Goal: Communication & Community: Answer question/provide support

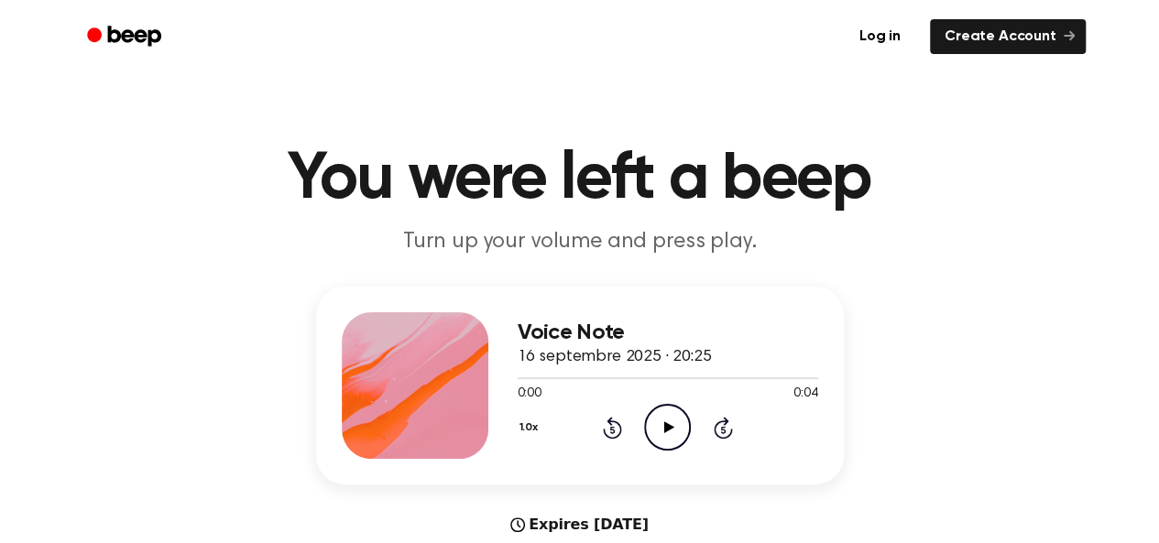
click at [659, 415] on icon "Play Audio" at bounding box center [667, 427] width 47 height 47
click at [652, 374] on div at bounding box center [668, 377] width 300 height 15
click at [655, 434] on icon "Play Audio" at bounding box center [667, 427] width 47 height 47
click at [533, 377] on div at bounding box center [668, 378] width 300 height 2
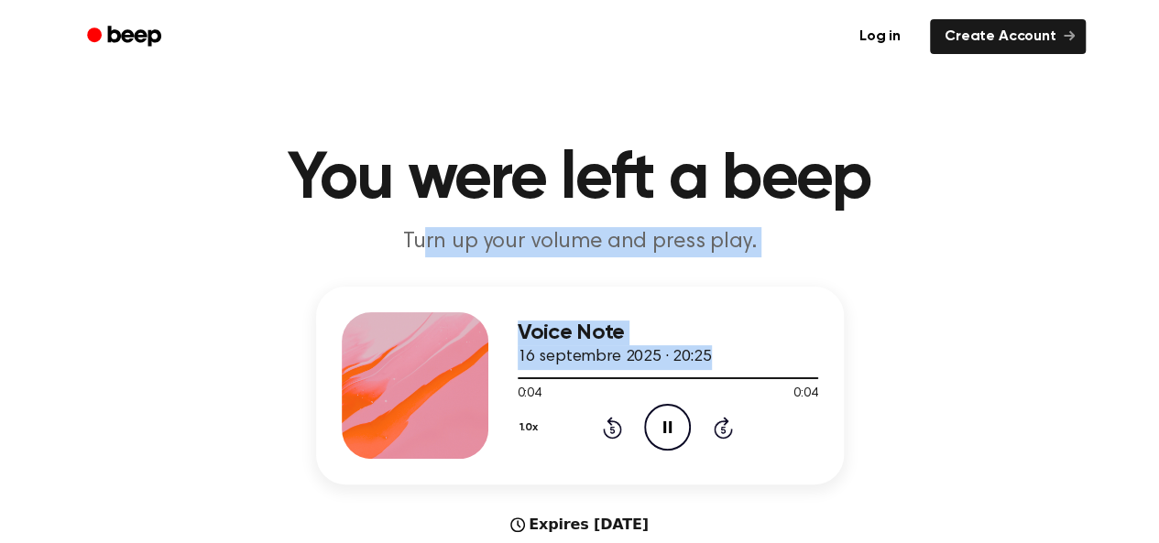
drag, startPoint x: 810, startPoint y: 383, endPoint x: 440, endPoint y: 268, distance: 387.3
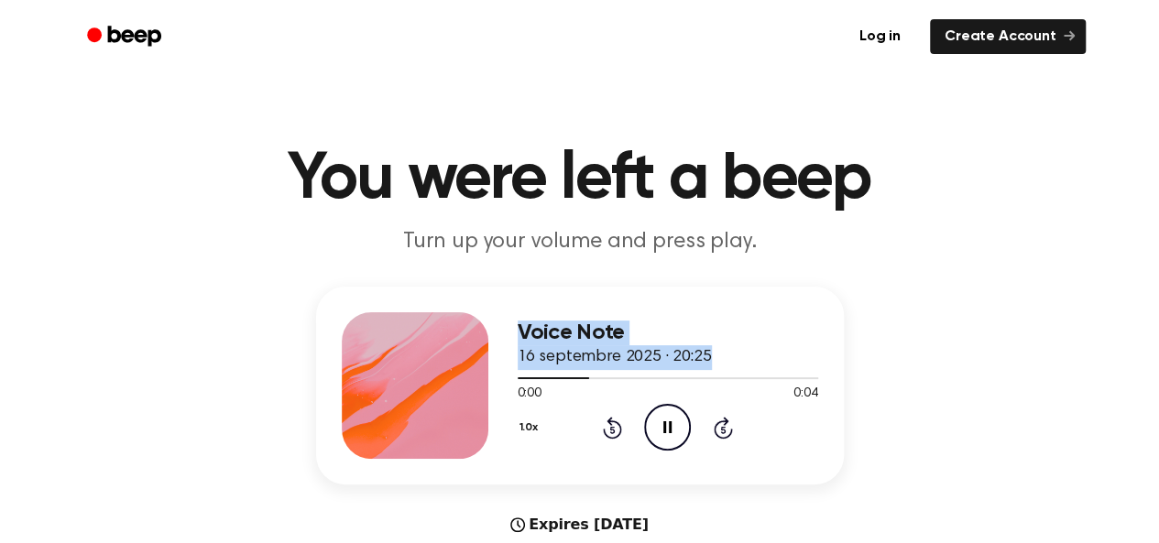
click at [971, 312] on div "Voice Note 16 septembre 2025 · 20:25 0:00 0:04 Your browser does not support th…" at bounding box center [579, 454] width 1115 height 335
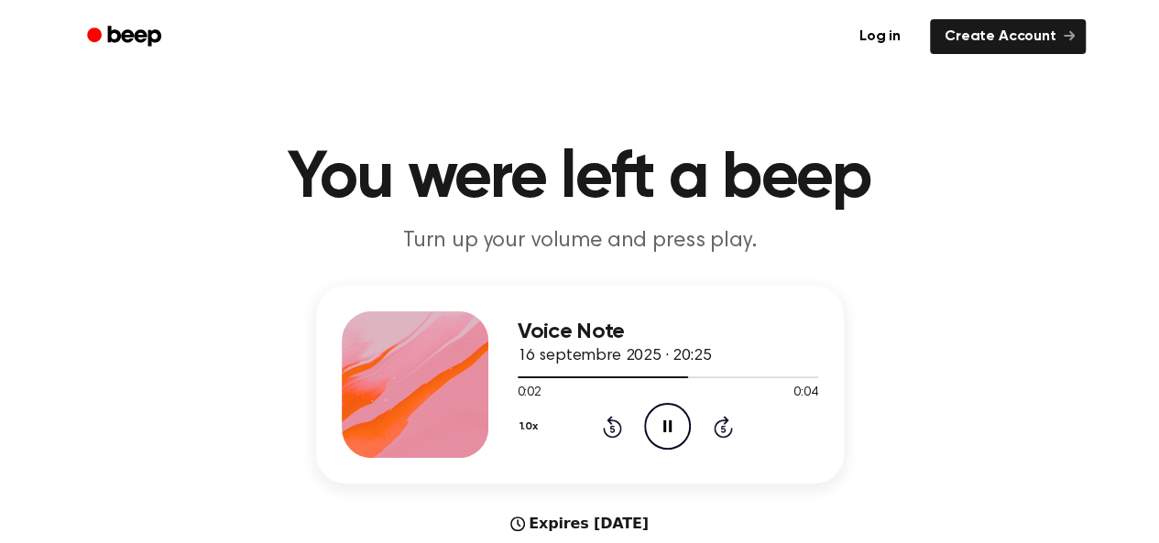
scroll to position [173, 0]
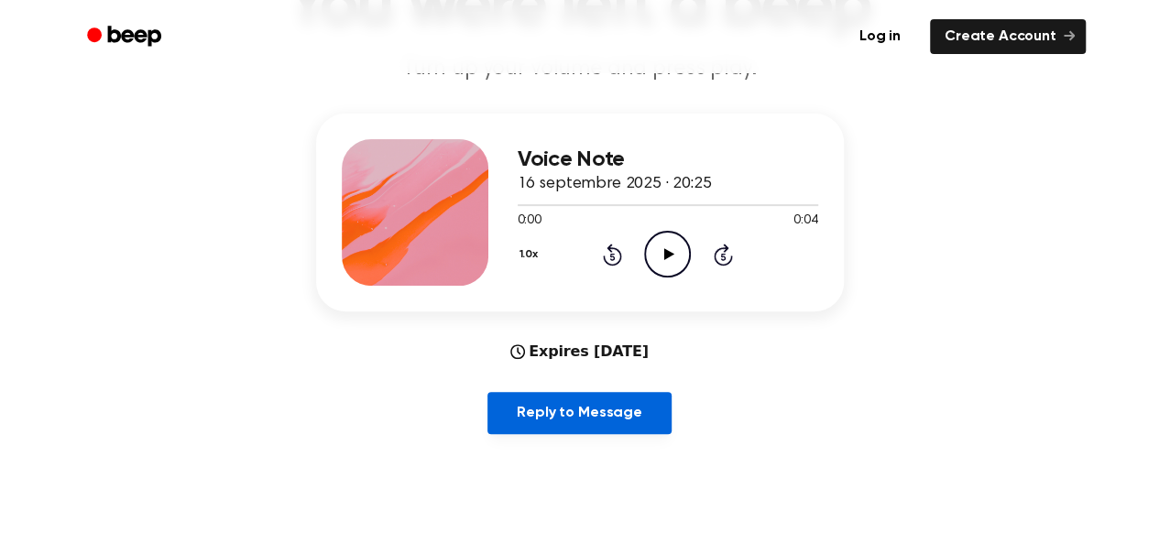
click at [595, 419] on link "Reply to Message" at bounding box center [578, 413] width 183 height 42
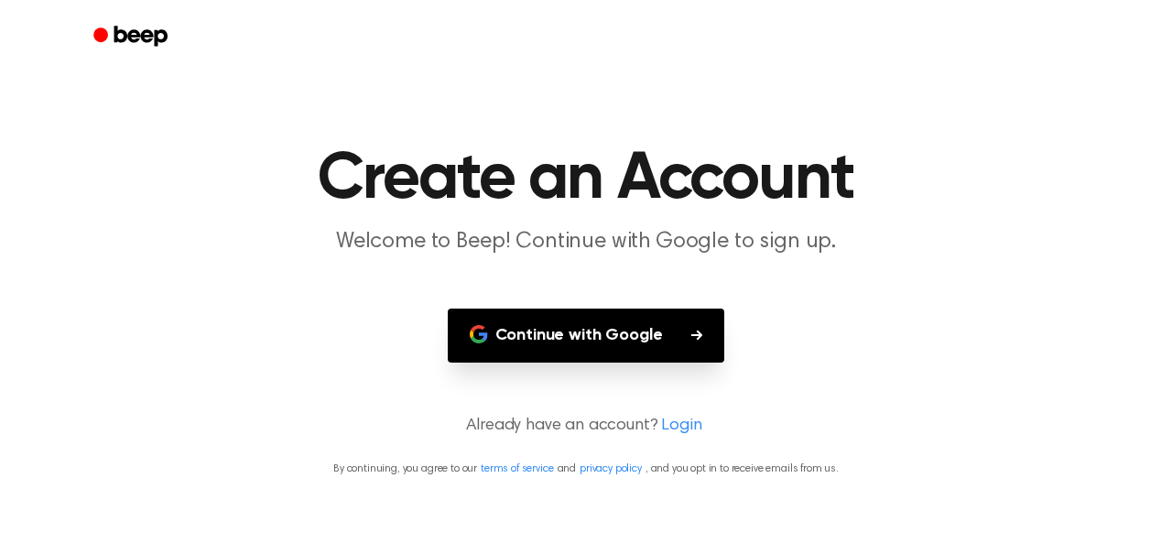
click at [669, 352] on button "Continue with Google" at bounding box center [587, 336] width 278 height 54
